Goal: Task Accomplishment & Management: Use online tool/utility

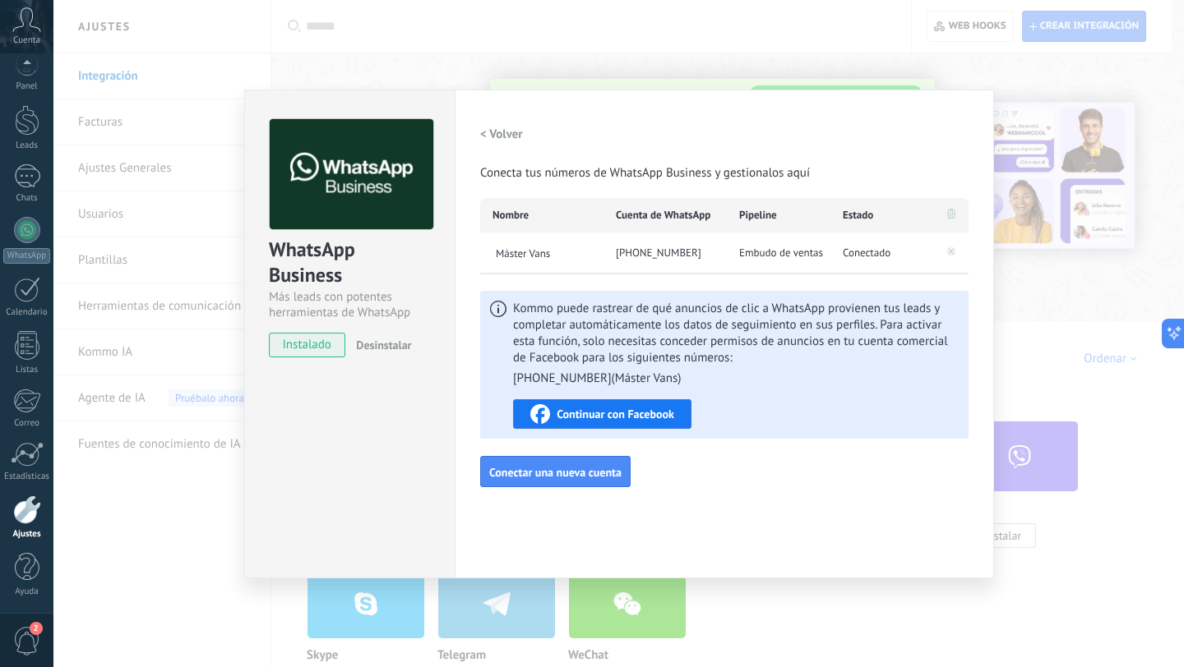
click at [793, 40] on div "WhatsApp Business Más leads con potentes herramientas de WhatsApp instalado Des…" at bounding box center [618, 333] width 1130 height 667
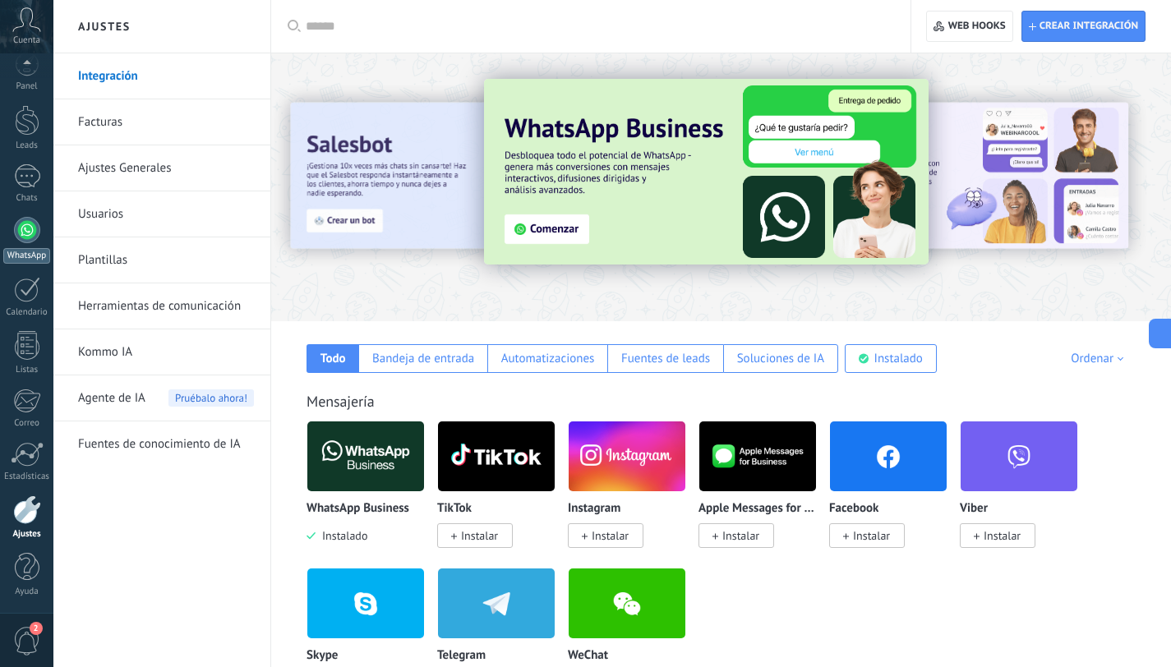
click at [17, 247] on link "WhatsApp" at bounding box center [26, 240] width 53 height 47
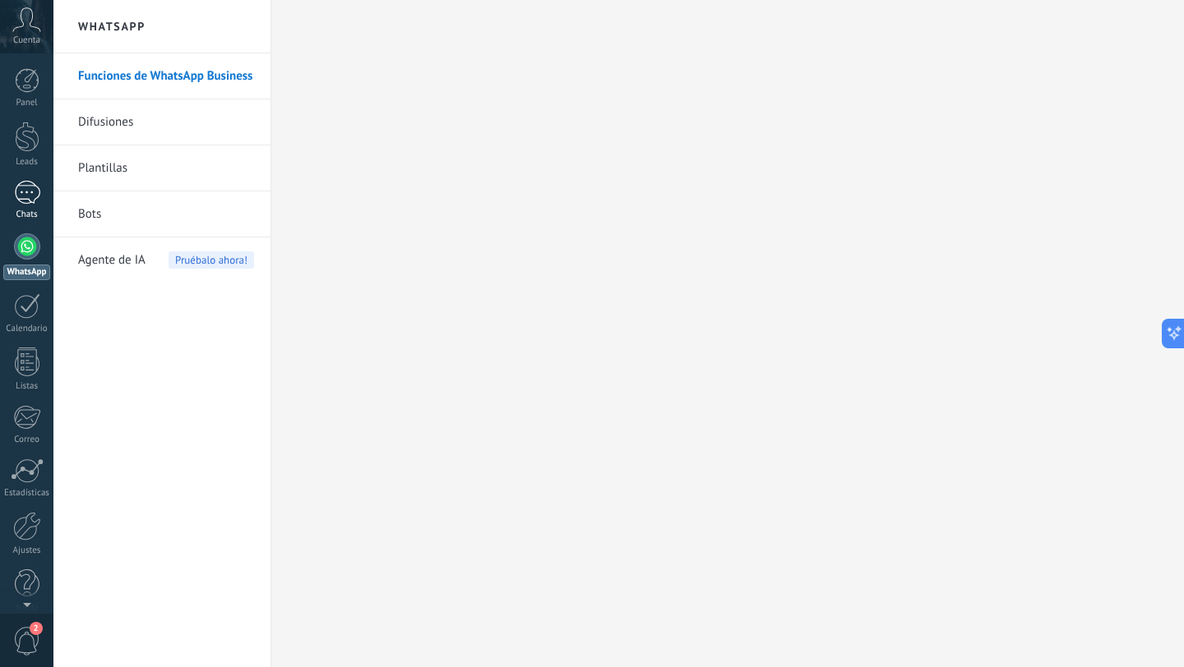
click at [26, 196] on div at bounding box center [27, 193] width 26 height 24
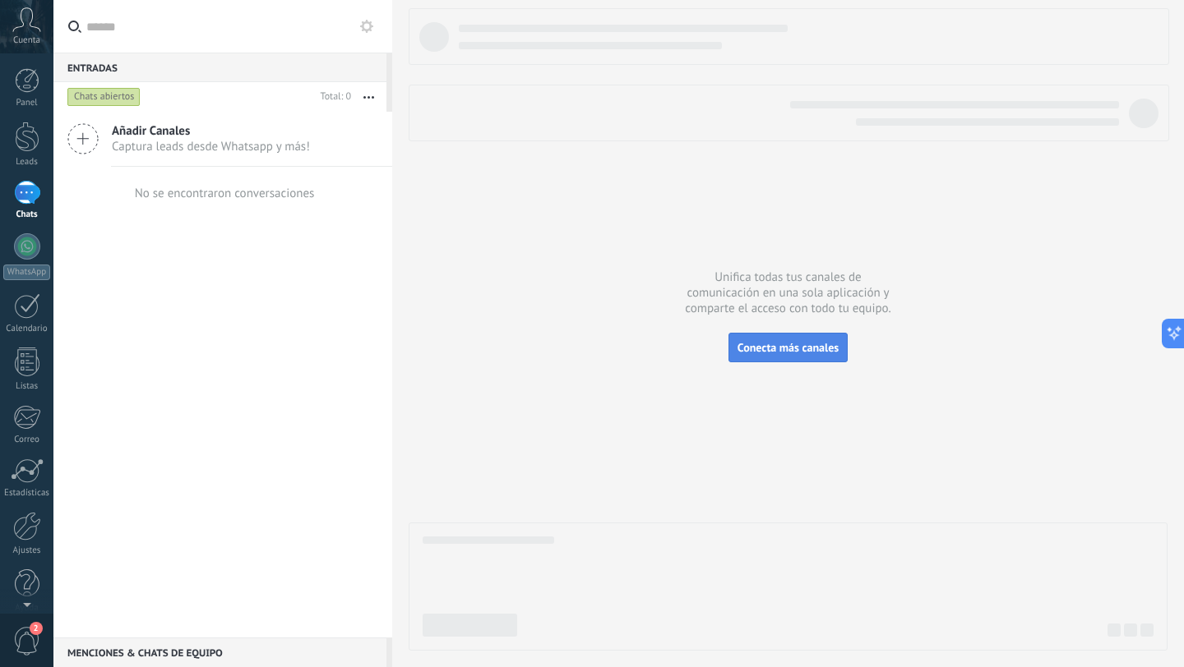
click at [752, 343] on span "Conecta más canales" at bounding box center [787, 347] width 101 height 15
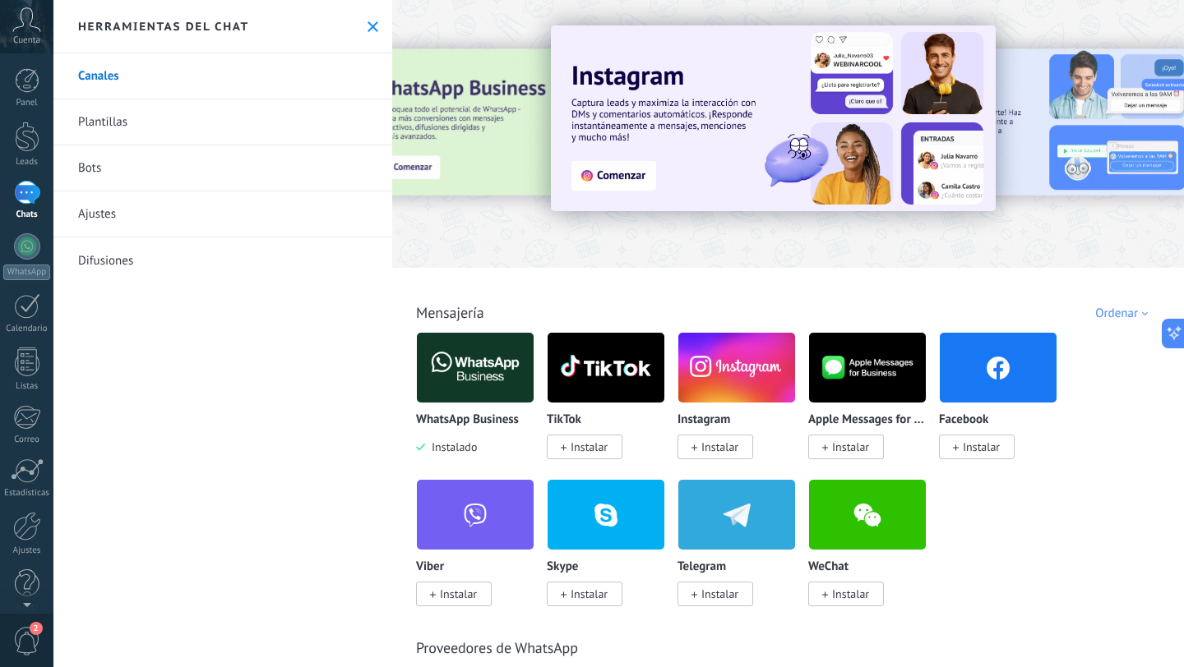
scroll to position [2, 0]
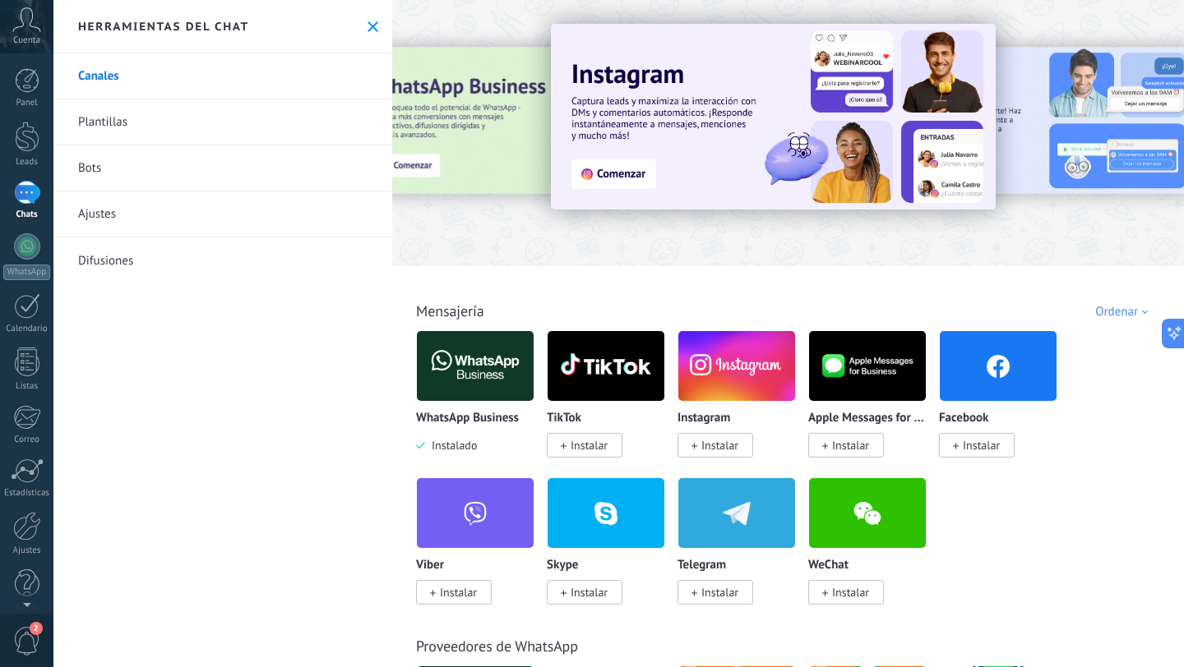
click at [466, 105] on div at bounding box center [385, 132] width 360 height 148
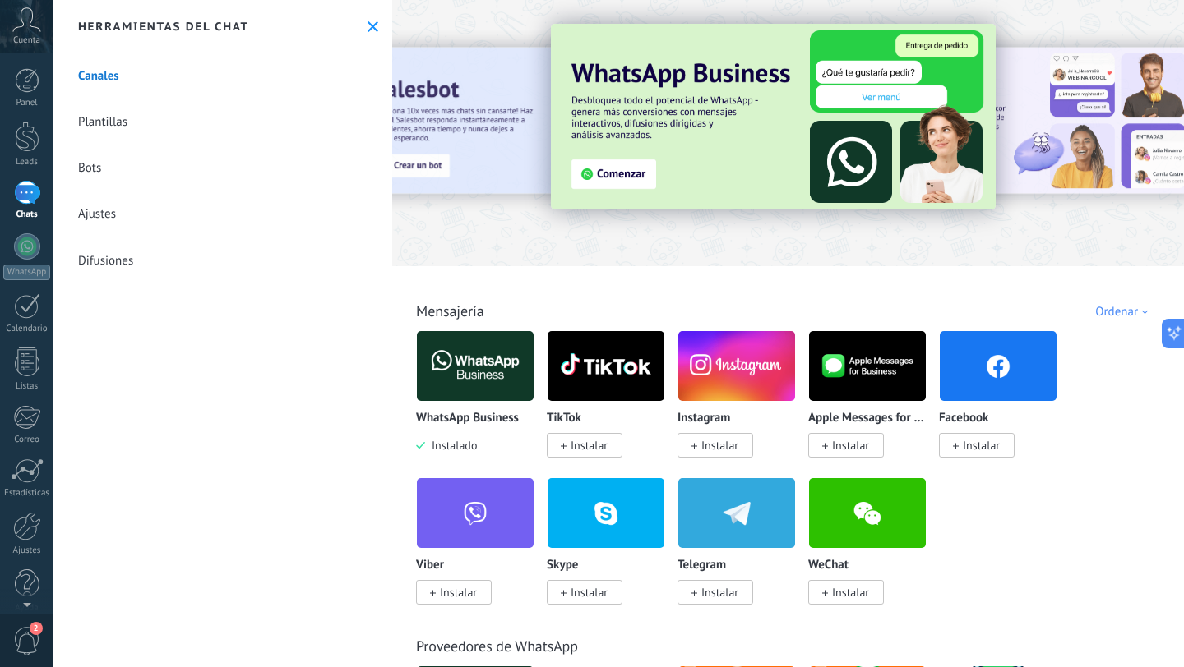
click at [513, 289] on div "Todo Bandeja de entrada Automatizaciones Fuentes de leads Soluciones de IA Inst…" at bounding box center [788, 292] width 782 height 53
click at [32, 196] on div at bounding box center [27, 193] width 26 height 24
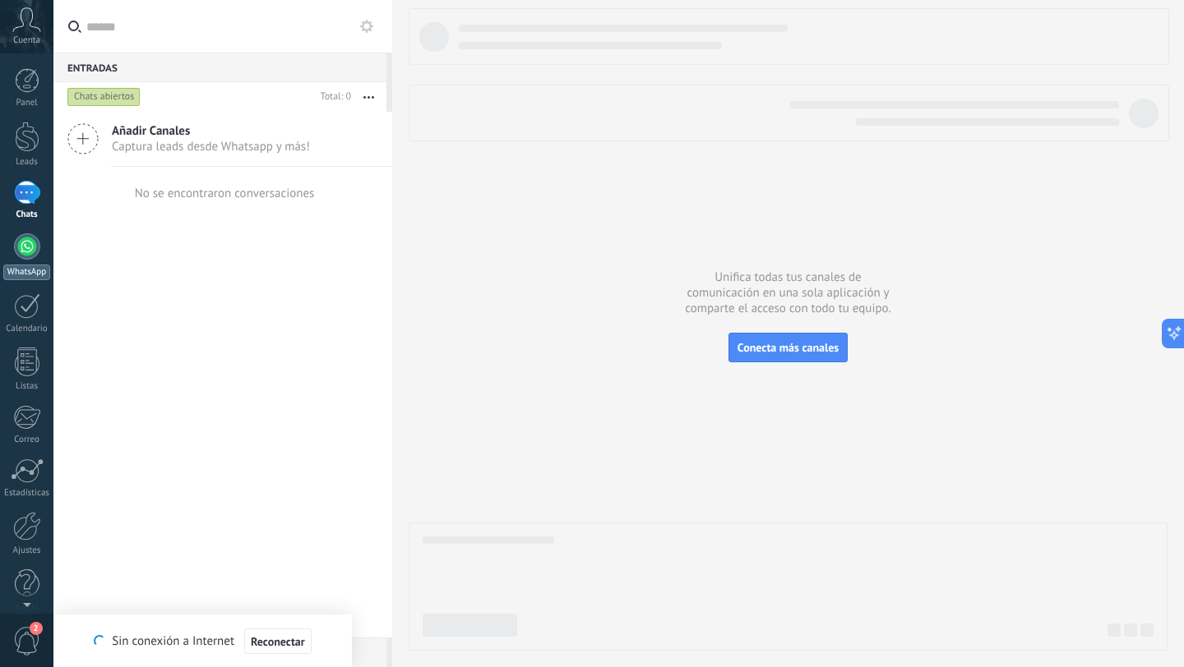
click at [30, 267] on div "WhatsApp" at bounding box center [26, 273] width 47 height 16
